Goal: Information Seeking & Learning: Learn about a topic

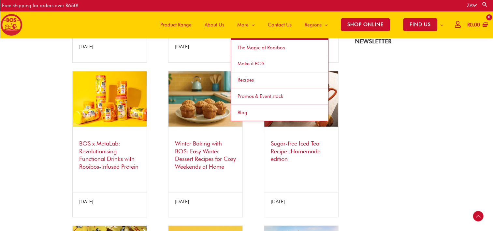
scroll to position [292, 0]
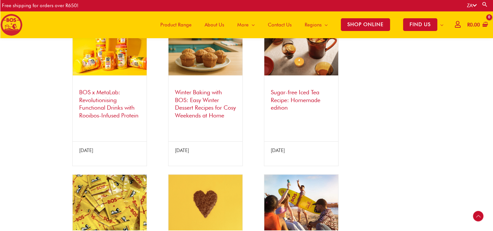
click at [196, 107] on link "Winter Baking with BOS: Easy Winter Dessert Recipes for Cosy Weekends at Home" at bounding box center [205, 104] width 61 height 30
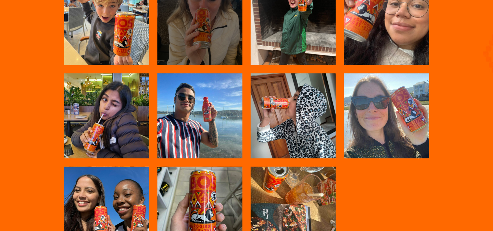
scroll to position [1237, 0]
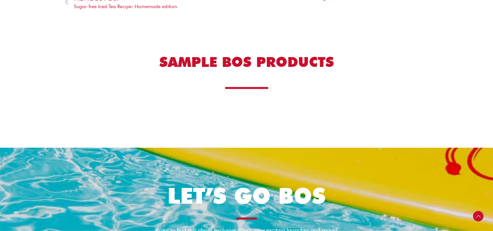
scroll to position [1428, 0]
